Goal: Information Seeking & Learning: Learn about a topic

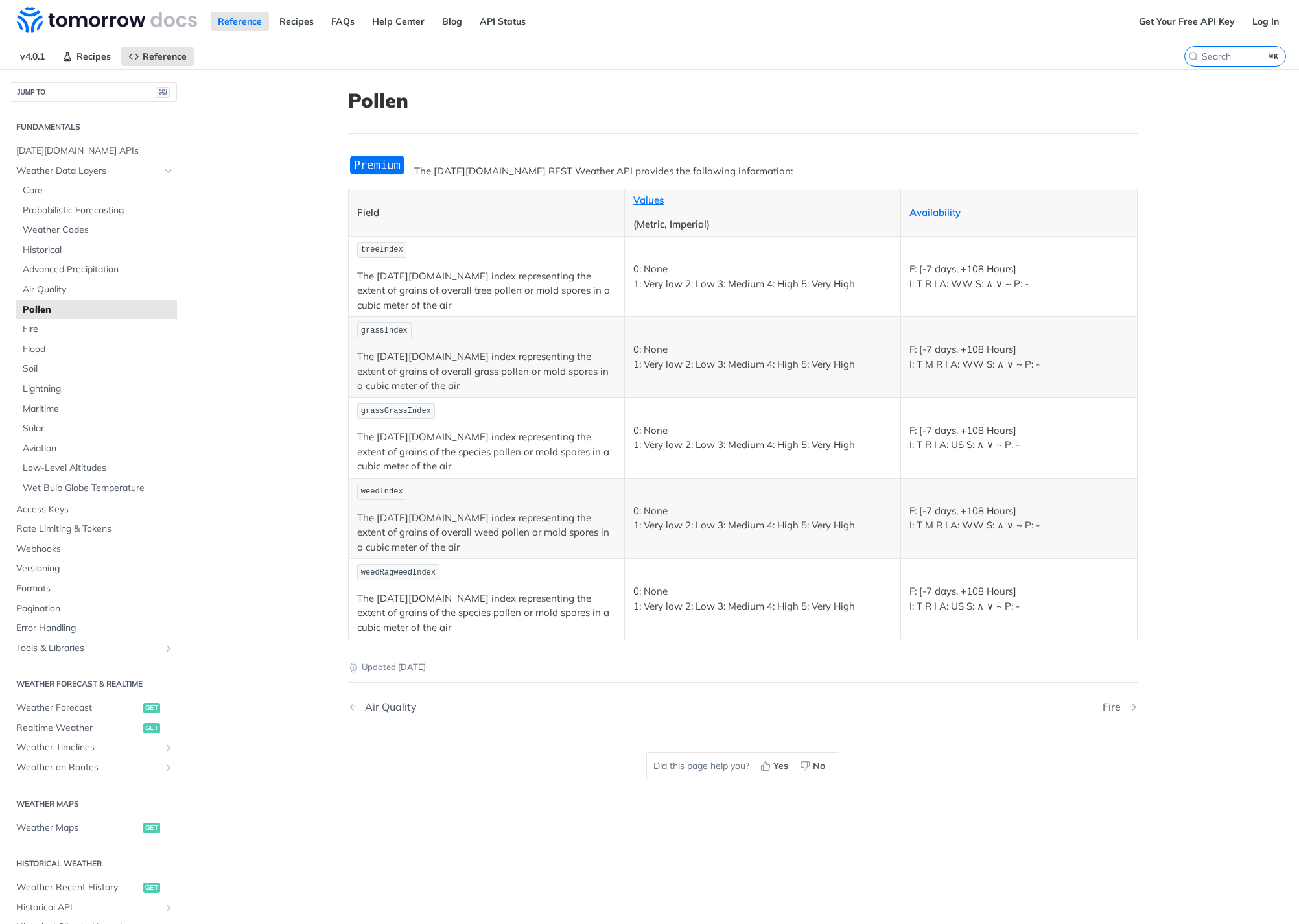
click at [381, 165] on img "Expand image" at bounding box center [377, 165] width 58 height 22
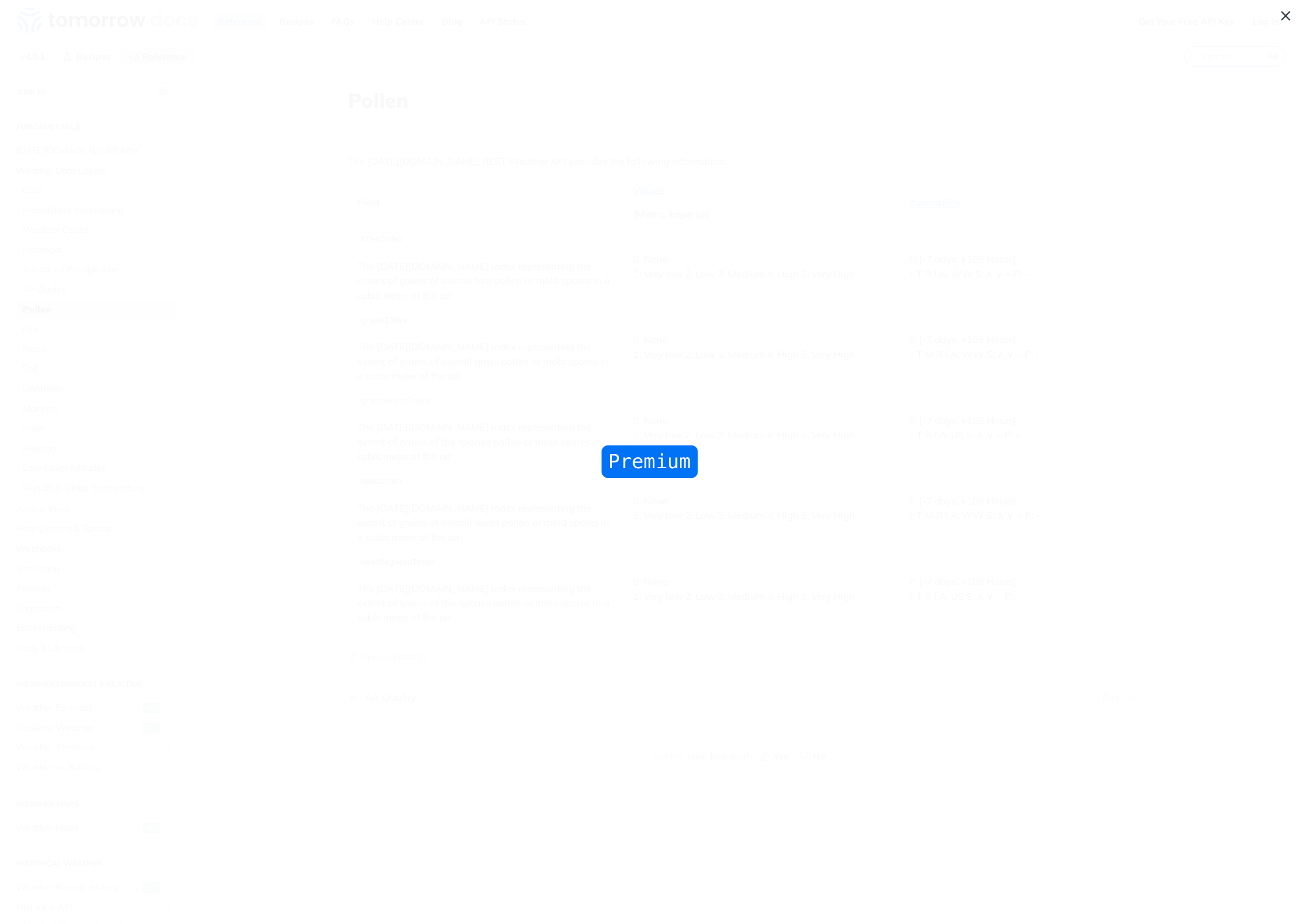
click at [381, 165] on span "Collapse image" at bounding box center [649, 462] width 1299 height 924
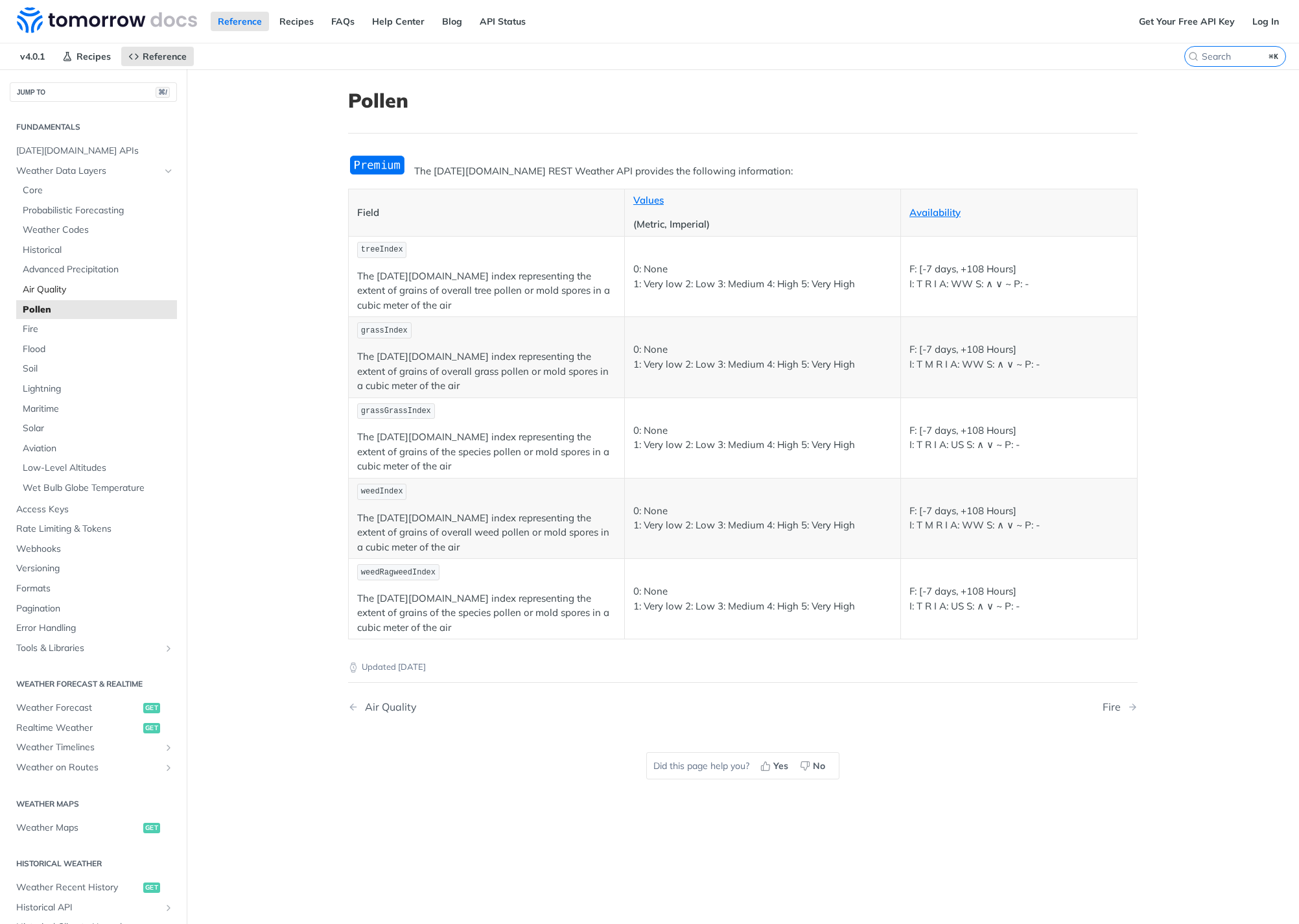
click at [50, 288] on span "Air Quality" at bounding box center [98, 290] width 152 height 13
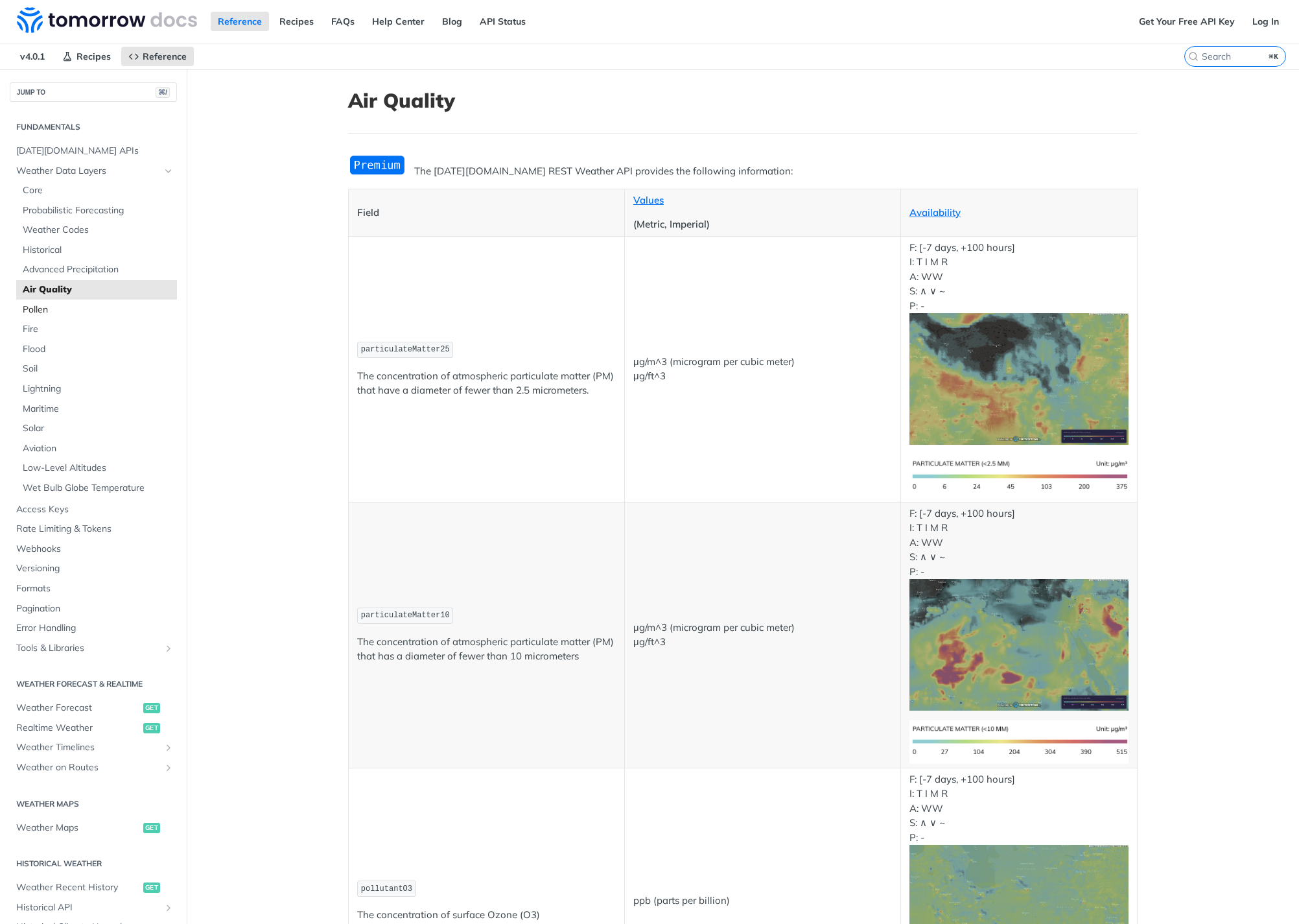
click at [55, 314] on span "Pollen" at bounding box center [98, 310] width 152 height 13
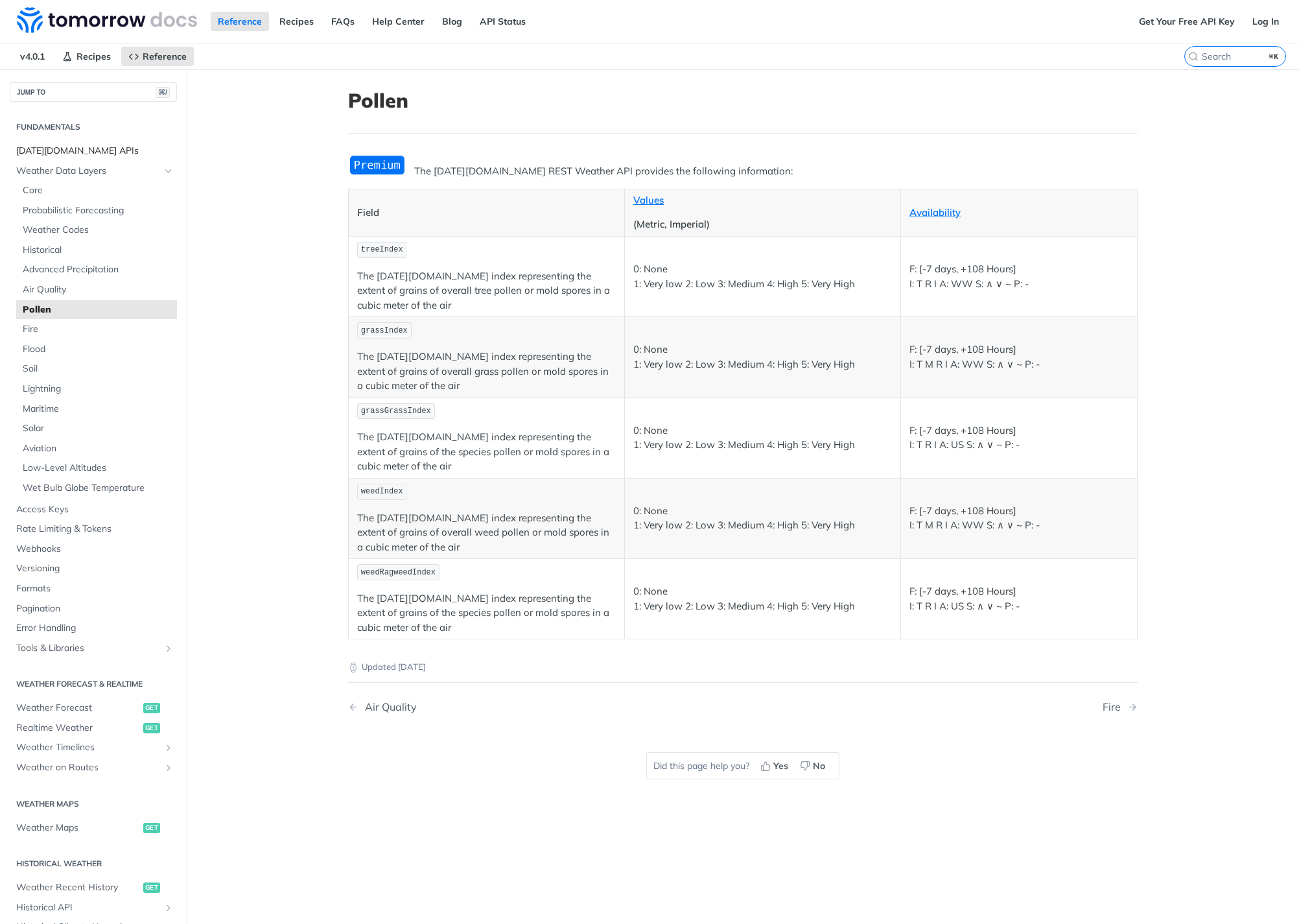
click at [66, 152] on span "[DATE][DOMAIN_NAME] APIs" at bounding box center [94, 152] width 157 height 13
